Goal: Check status: Check status

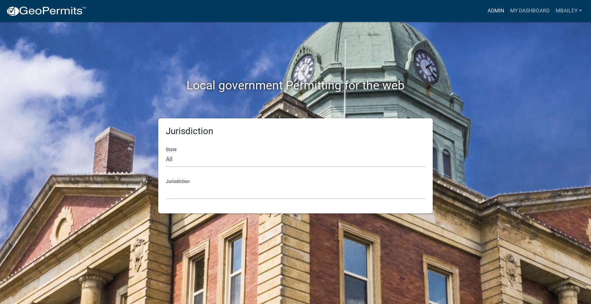
click at [500, 10] on link "Admin" at bounding box center [496, 11] width 23 height 14
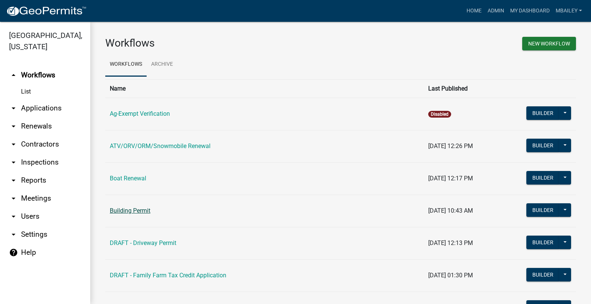
click at [137, 209] on link "Building Permit" at bounding box center [130, 210] width 41 height 7
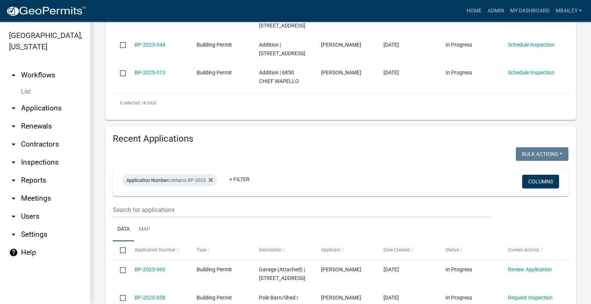
scroll to position [338, 0]
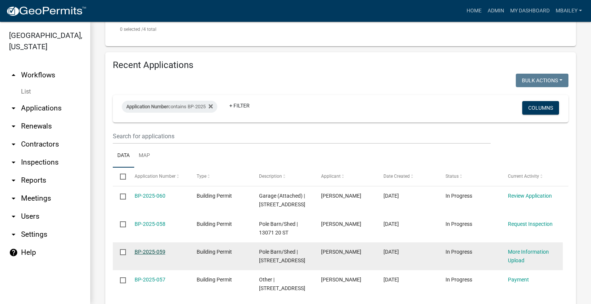
click at [153, 250] on link "BP-2025-059" at bounding box center [150, 252] width 31 height 6
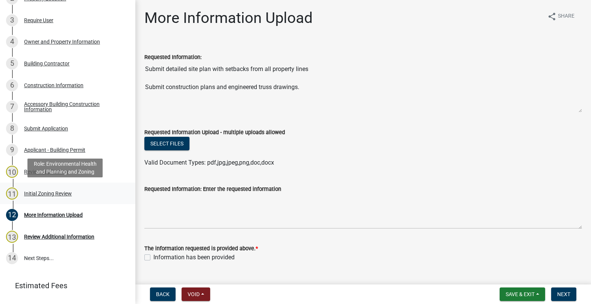
scroll to position [150, 0]
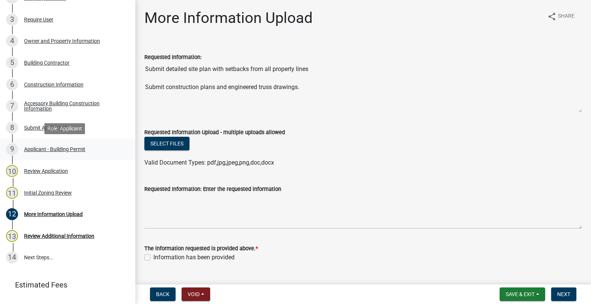
click at [62, 151] on div "Applicant - Building Permit" at bounding box center [54, 149] width 61 height 5
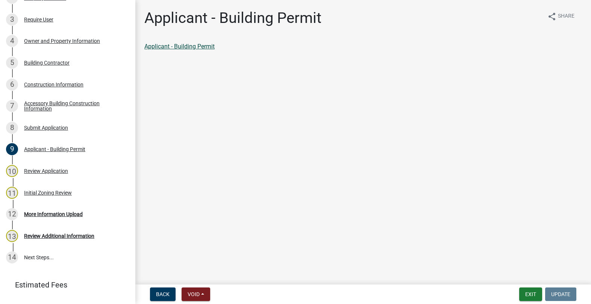
click at [207, 45] on link "Applicant - Building Permit" at bounding box center [179, 46] width 70 height 7
click at [528, 291] on button "Exit" at bounding box center [530, 295] width 23 height 14
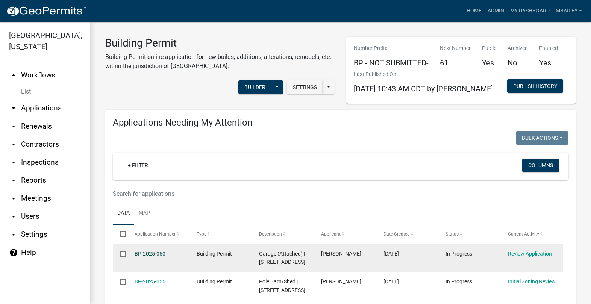
click at [148, 253] on link "BP-2025-060" at bounding box center [150, 254] width 31 height 6
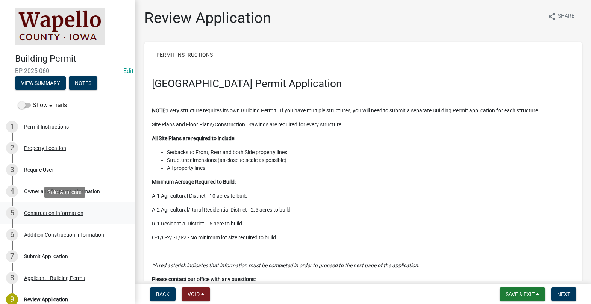
click at [56, 213] on div "Construction Information" at bounding box center [53, 213] width 59 height 5
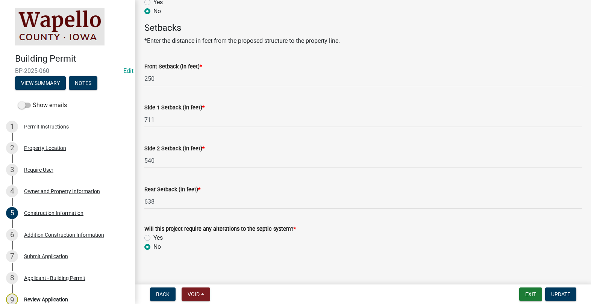
scroll to position [395, 0]
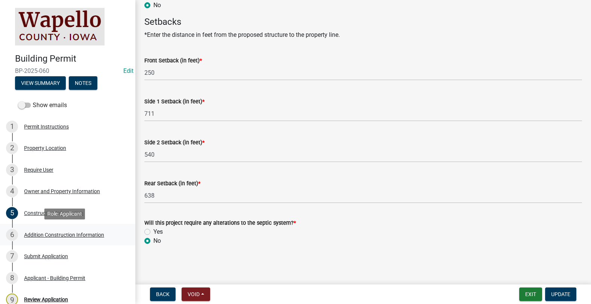
click at [68, 234] on div "Addition Construction Information" at bounding box center [64, 234] width 80 height 5
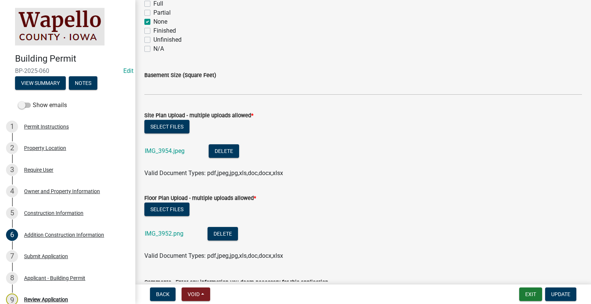
scroll to position [263, 0]
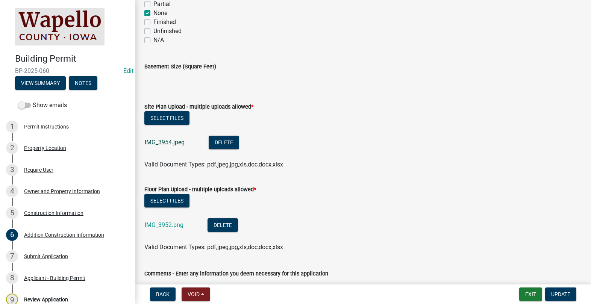
click at [169, 143] on link "IMG_3954.jpeg" at bounding box center [165, 142] width 40 height 7
click at [171, 223] on link "IMG_3952.png" at bounding box center [164, 225] width 39 height 7
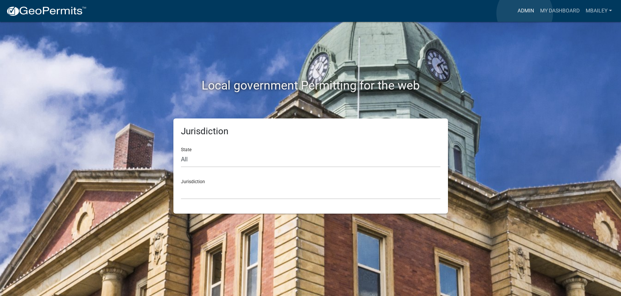
click at [525, 13] on link "Admin" at bounding box center [526, 11] width 23 height 14
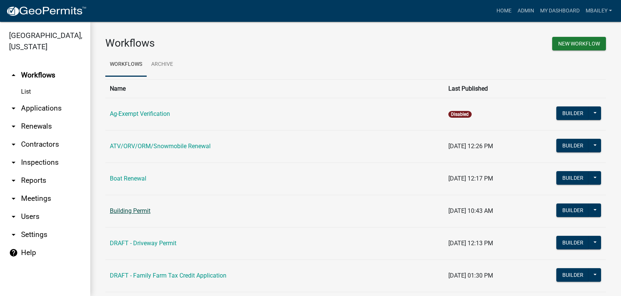
click at [142, 210] on link "Building Permit" at bounding box center [130, 210] width 41 height 7
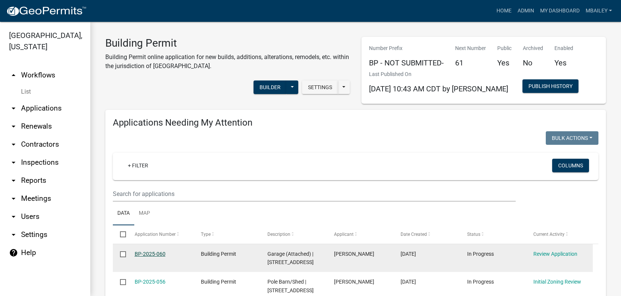
click at [155, 254] on link "BP-2025-060" at bounding box center [150, 254] width 31 height 6
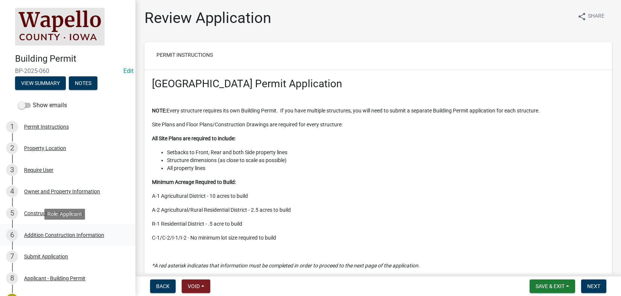
click at [41, 235] on div "Addition Construction Information" at bounding box center [64, 234] width 80 height 5
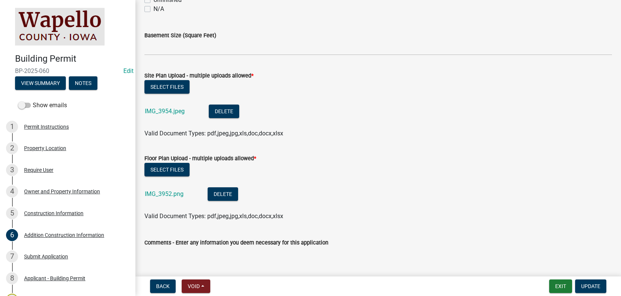
scroll to position [301, 0]
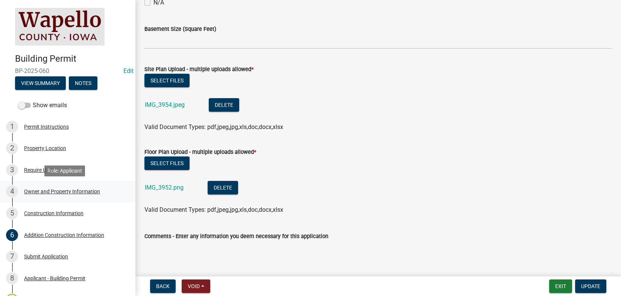
click at [40, 190] on div "Owner and Property Information" at bounding box center [62, 191] width 76 height 5
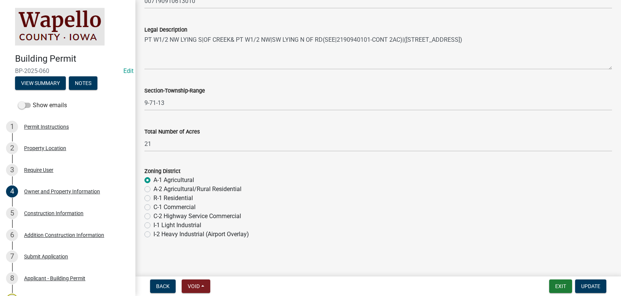
scroll to position [577, 0]
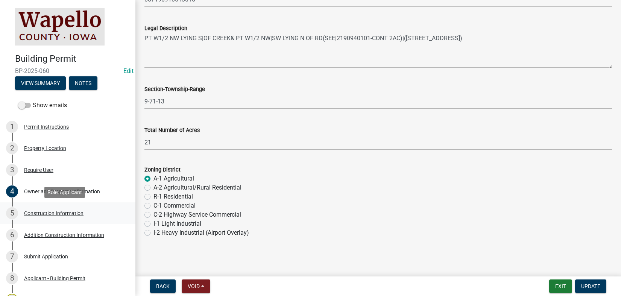
click at [71, 211] on div "Construction Information" at bounding box center [53, 213] width 59 height 5
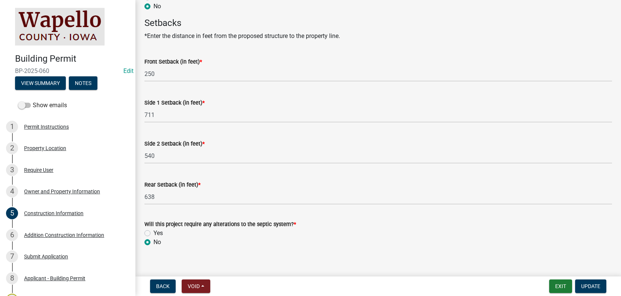
scroll to position [403, 0]
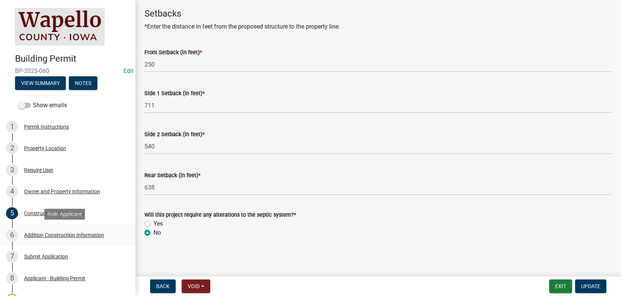
click at [65, 234] on div "Addition Construction Information" at bounding box center [64, 234] width 80 height 5
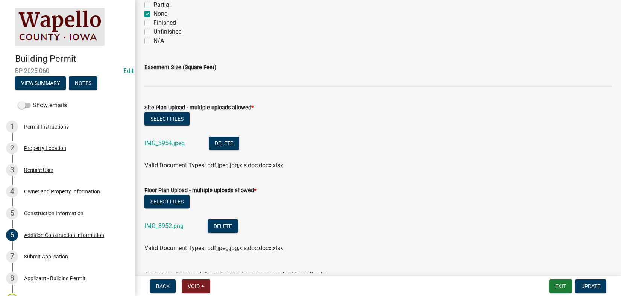
scroll to position [263, 0]
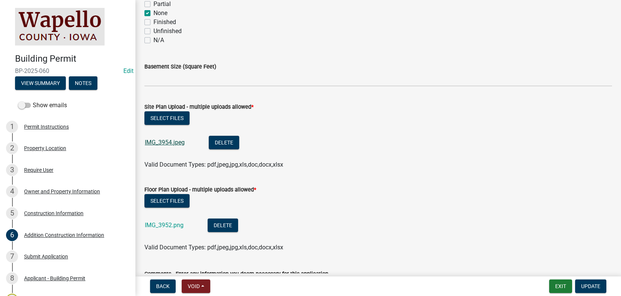
click at [171, 141] on link "IMG_3954.jpeg" at bounding box center [165, 142] width 40 height 7
click at [164, 142] on link "IMG_3954.jpeg" at bounding box center [165, 142] width 40 height 7
click at [168, 225] on link "IMG_3952.png" at bounding box center [164, 225] width 39 height 7
click at [560, 285] on button "Exit" at bounding box center [560, 286] width 23 height 14
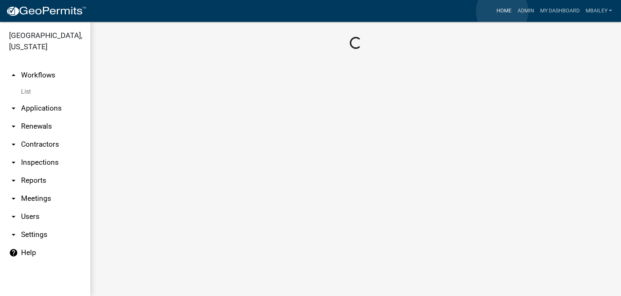
click at [502, 11] on link "Home" at bounding box center [503, 11] width 21 height 14
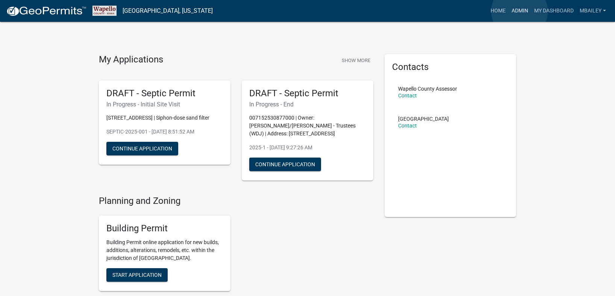
click at [520, 11] on link "Admin" at bounding box center [520, 11] width 23 height 14
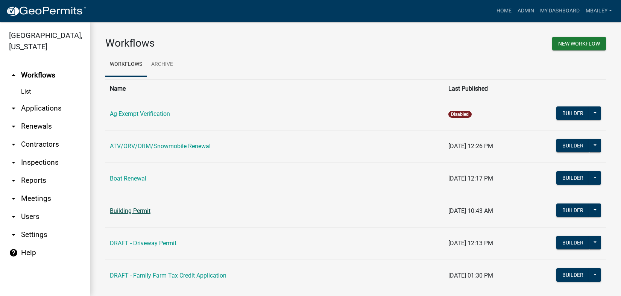
click at [146, 209] on link "Building Permit" at bounding box center [130, 210] width 41 height 7
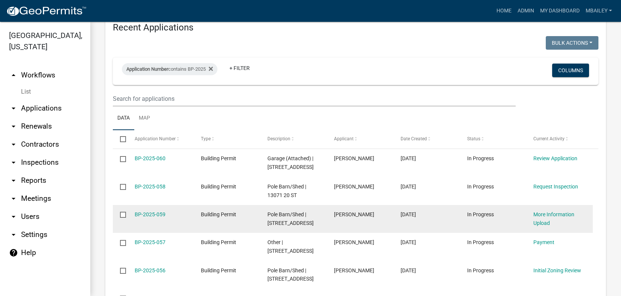
scroll to position [414, 0]
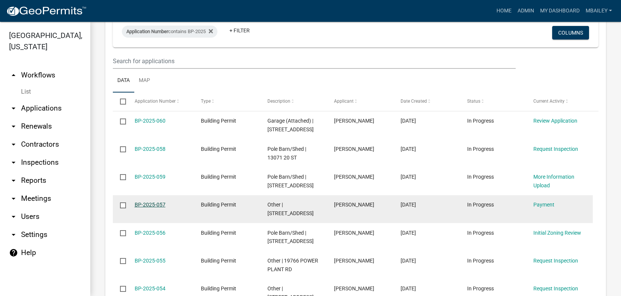
click at [160, 208] on link "BP-2025-057" at bounding box center [150, 205] width 31 height 6
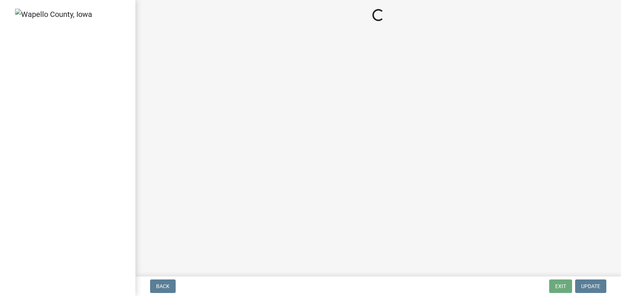
select select "3: 3"
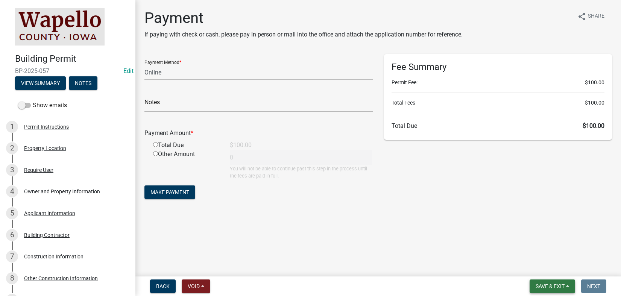
click at [570, 285] on button "Save & Exit" at bounding box center [553, 286] width 46 height 14
click at [549, 268] on button "Save & Exit" at bounding box center [545, 267] width 60 height 18
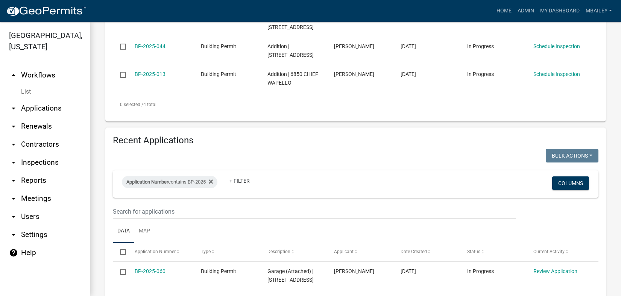
scroll to position [338, 0]
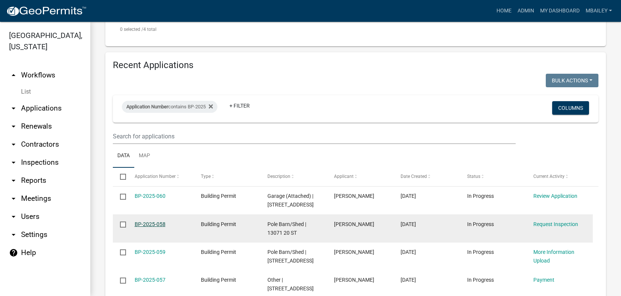
click at [150, 224] on link "BP-2025-058" at bounding box center [150, 224] width 31 height 6
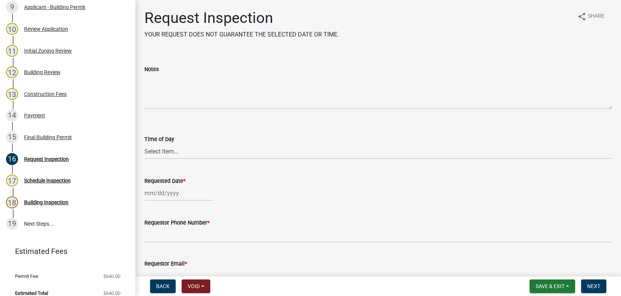
scroll to position [301, 0]
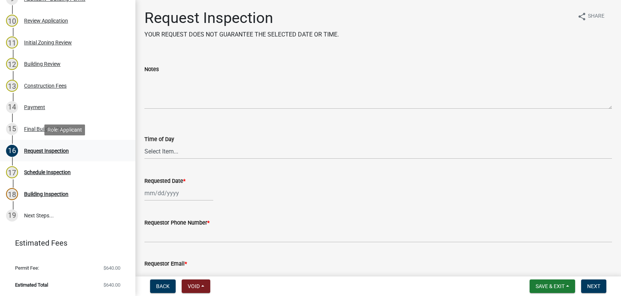
click at [36, 148] on div "Request Inspection" at bounding box center [46, 150] width 45 height 5
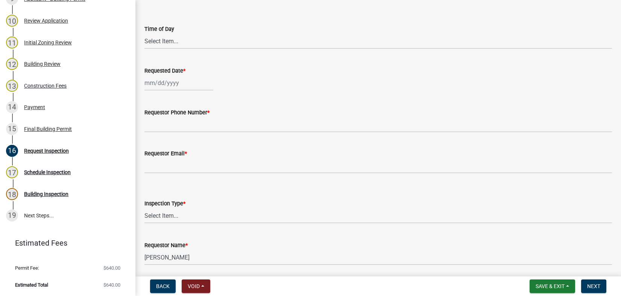
scroll to position [113, 0]
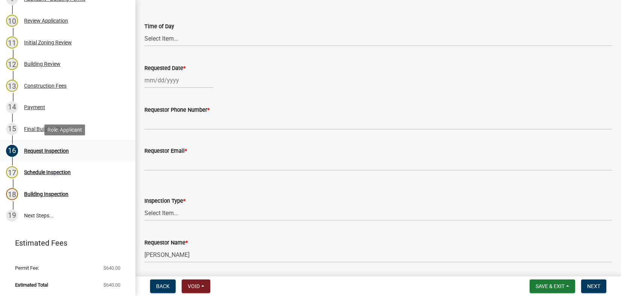
click at [33, 151] on div "Request Inspection" at bounding box center [46, 150] width 45 height 5
click at [32, 173] on div "Schedule Inspection" at bounding box center [47, 172] width 47 height 5
click at [31, 172] on div "Schedule Inspection" at bounding box center [47, 172] width 47 height 5
click at [171, 288] on button "Back" at bounding box center [163, 286] width 26 height 14
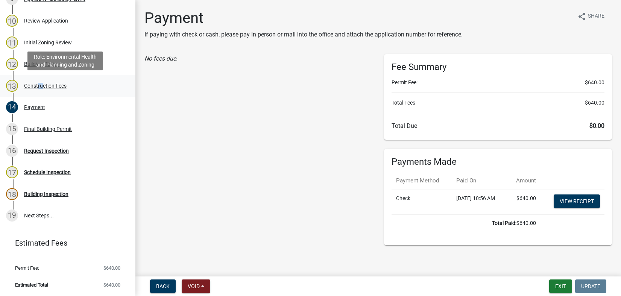
click at [40, 85] on div "Construction Fees" at bounding box center [45, 85] width 42 height 5
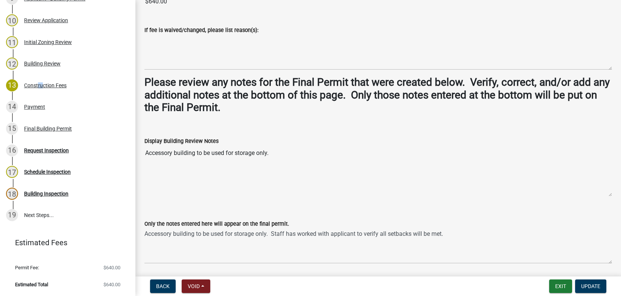
scroll to position [113, 0]
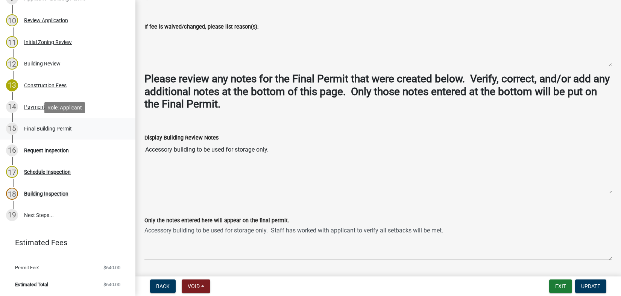
click at [43, 129] on div "Final Building Permit" at bounding box center [48, 128] width 48 height 5
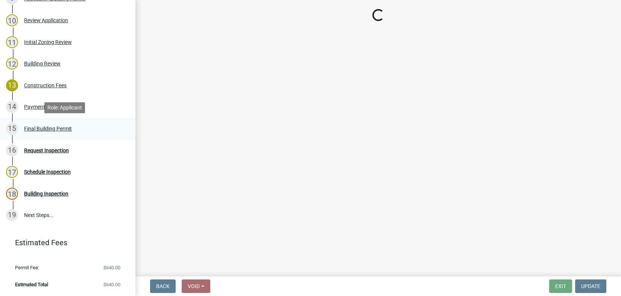
scroll to position [0, 0]
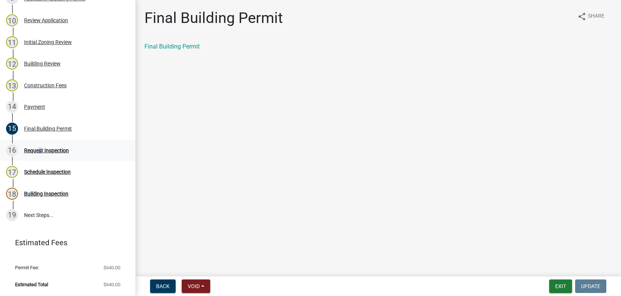
click at [38, 150] on div "Request Inspection" at bounding box center [46, 150] width 45 height 5
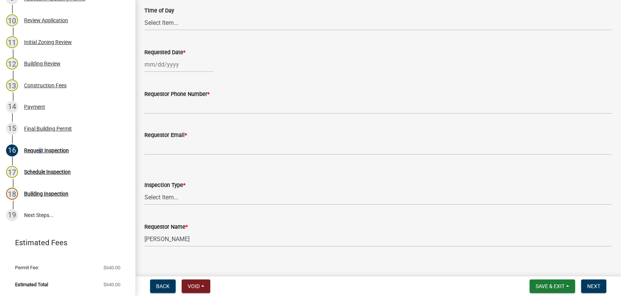
scroll to position [137, 0]
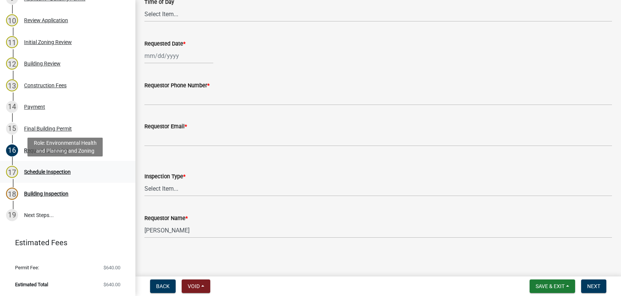
click at [41, 172] on div "Schedule Inspection" at bounding box center [47, 171] width 47 height 5
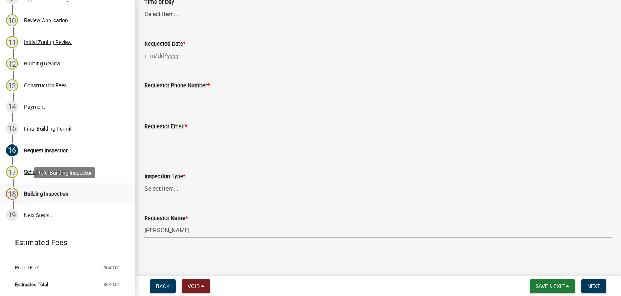
click at [42, 193] on div "Building Inspection" at bounding box center [46, 193] width 44 height 5
click at [591, 287] on span "Next" at bounding box center [593, 286] width 13 height 6
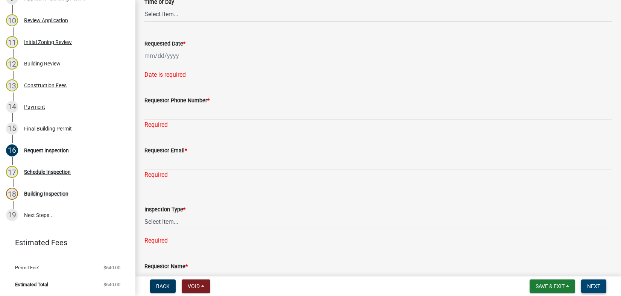
scroll to position [0, 0]
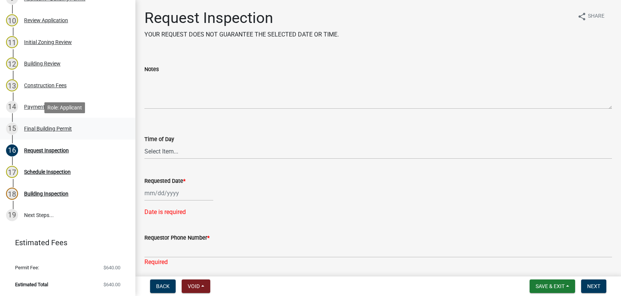
click at [40, 128] on div "Final Building Permit" at bounding box center [48, 128] width 48 height 5
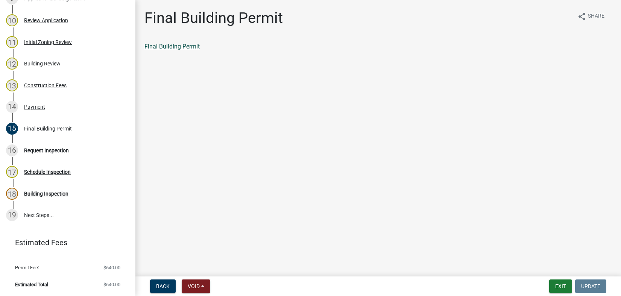
click at [180, 47] on link "Final Building Permit" at bounding box center [171, 46] width 55 height 7
click at [560, 287] on button "Exit" at bounding box center [560, 286] width 23 height 14
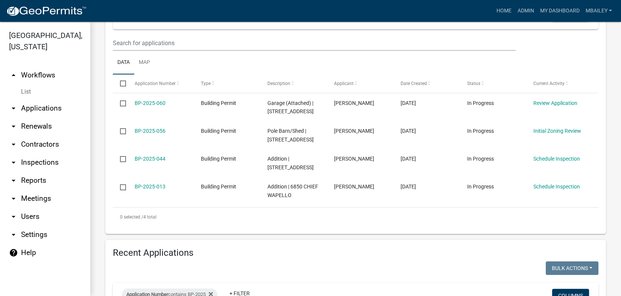
scroll to position [150, 0]
